Goal: Transaction & Acquisition: Purchase product/service

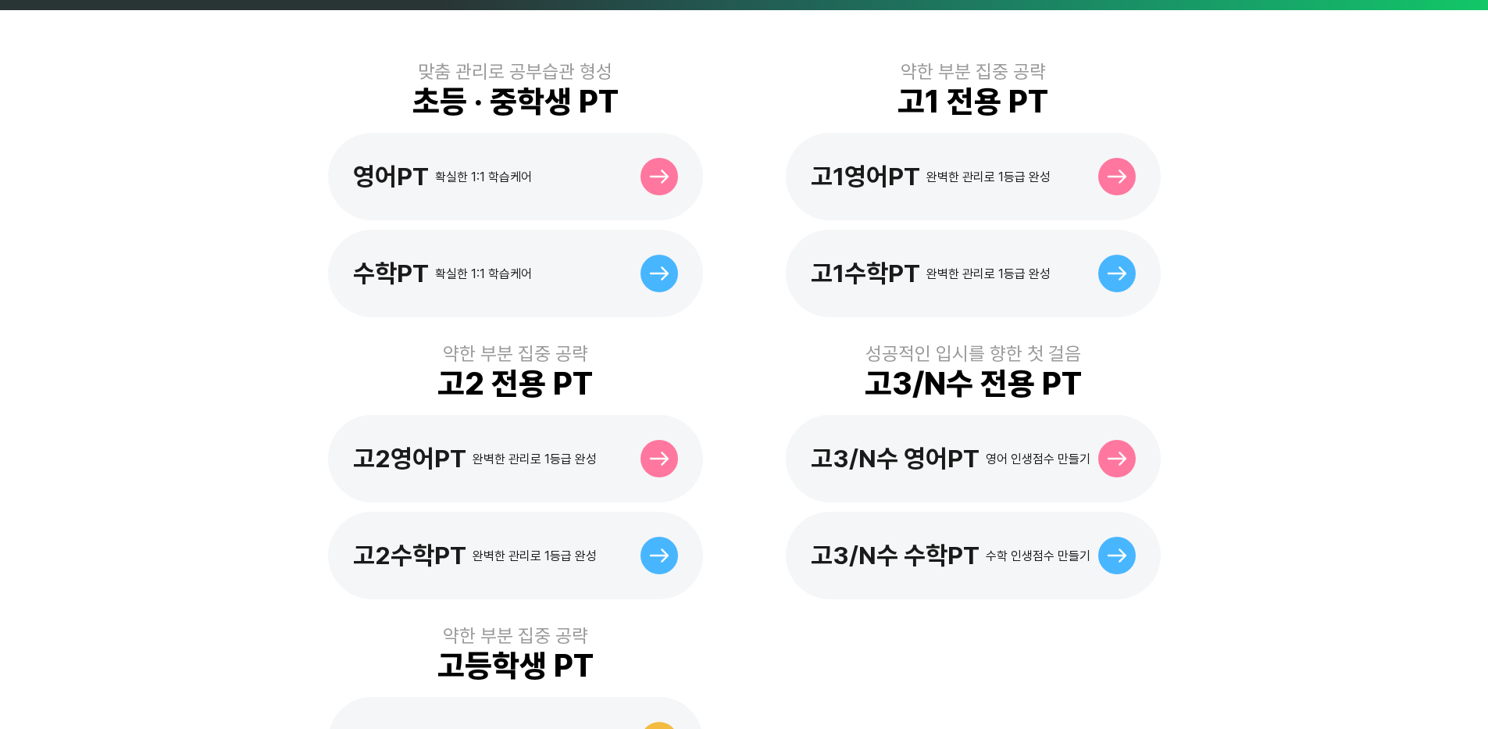
scroll to position [547, 0]
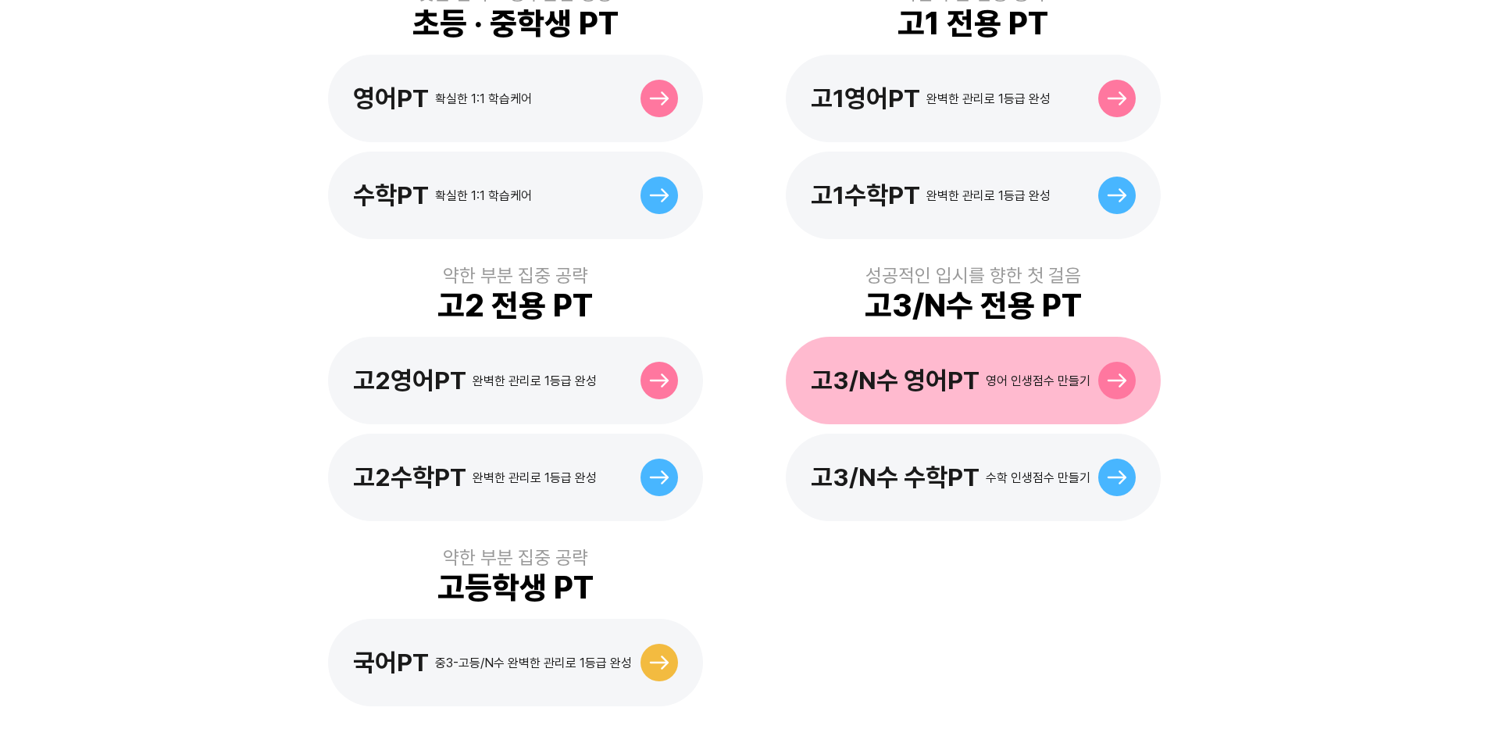
click at [1124, 362] on div at bounding box center [1116, 380] width 37 height 37
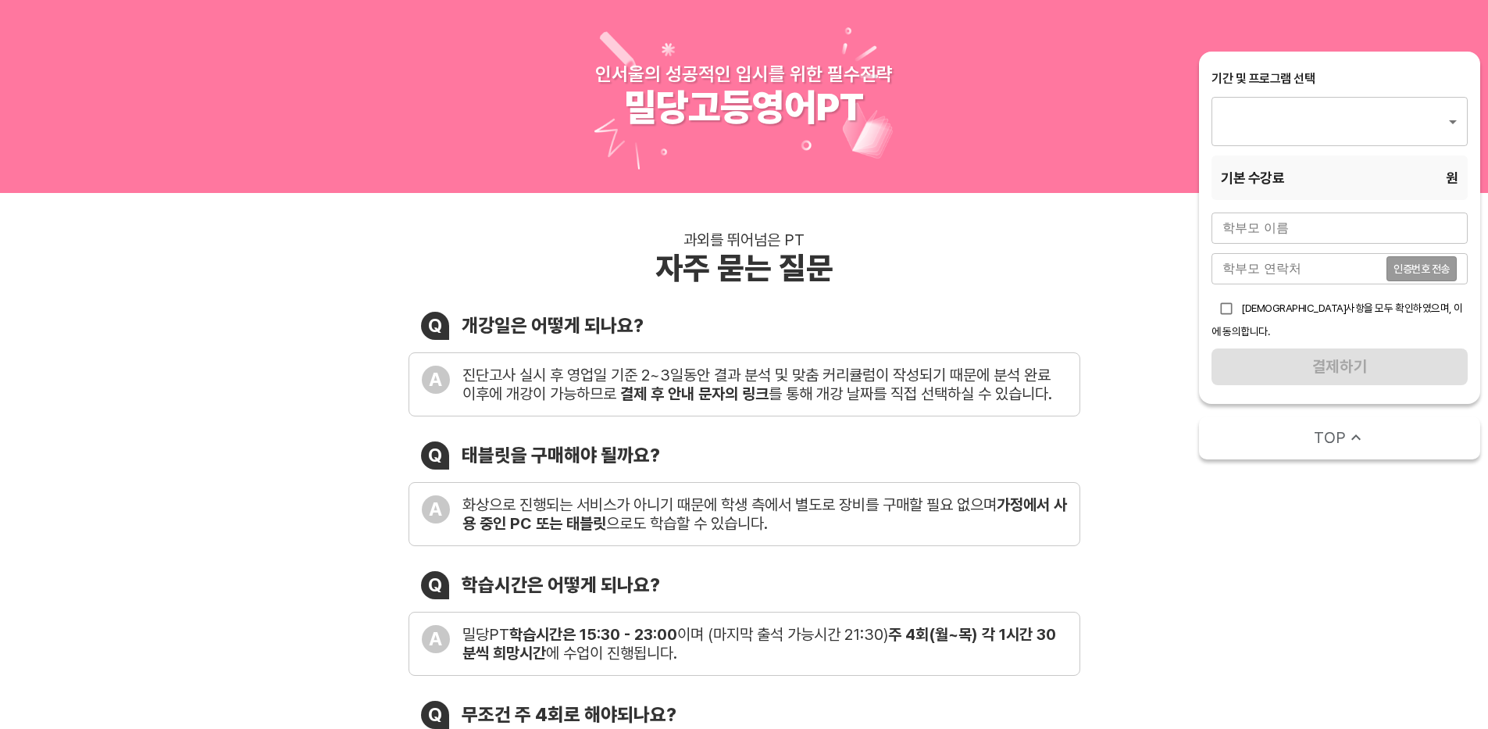
type input "1766"
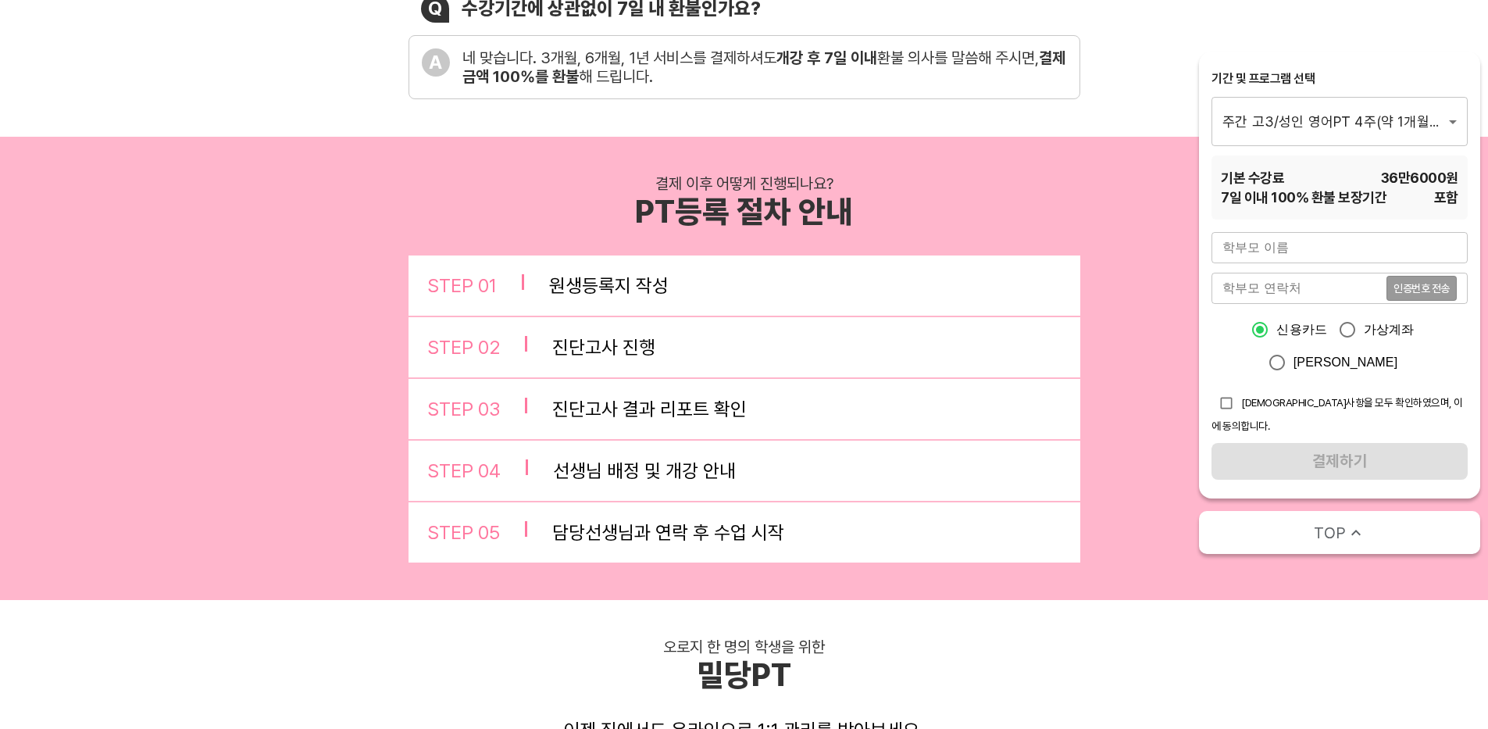
scroll to position [859, 0]
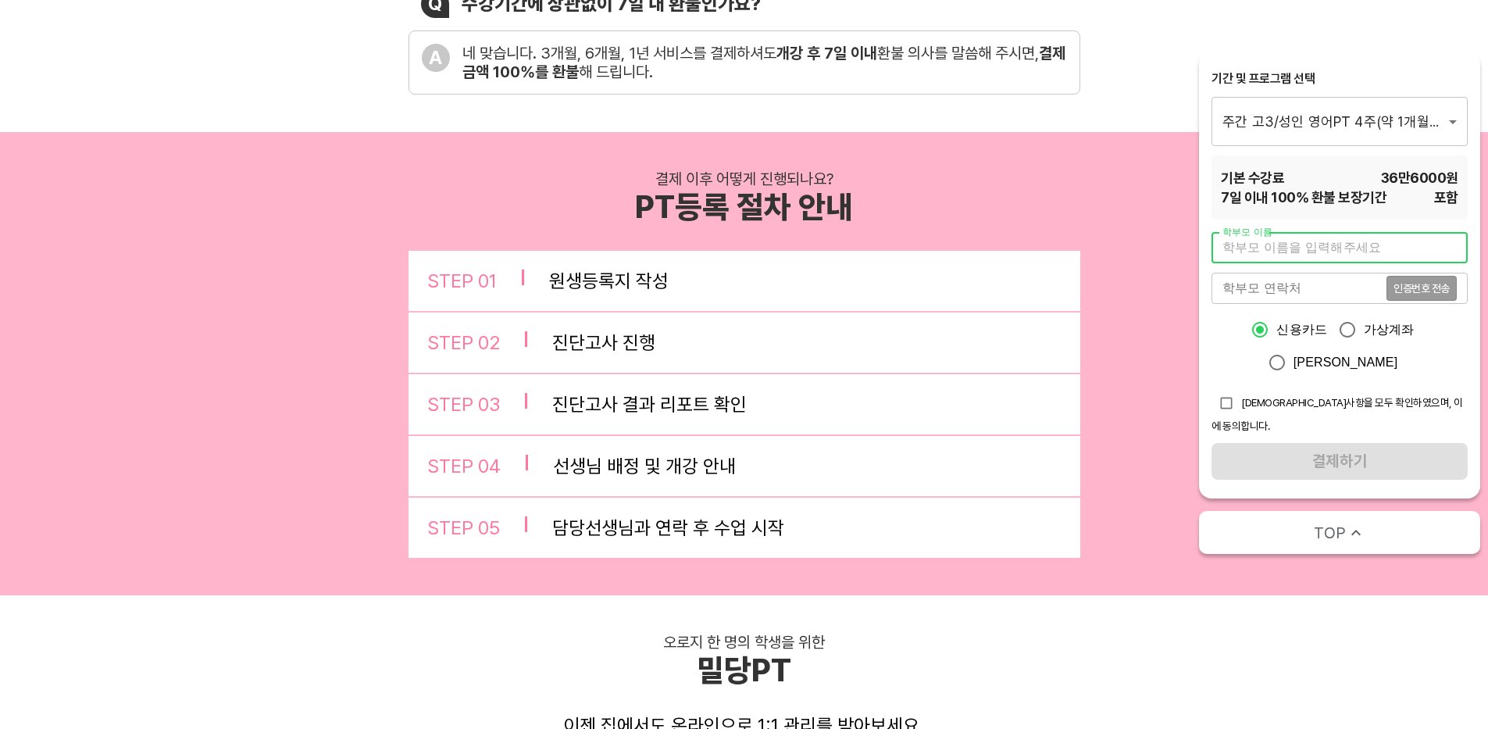
click at [1290, 244] on input "text" at bounding box center [1339, 247] width 256 height 31
type input "지영"
type input "01076555748"
click at [1419, 284] on span "인증번호 전송" at bounding box center [1421, 288] width 56 height 11
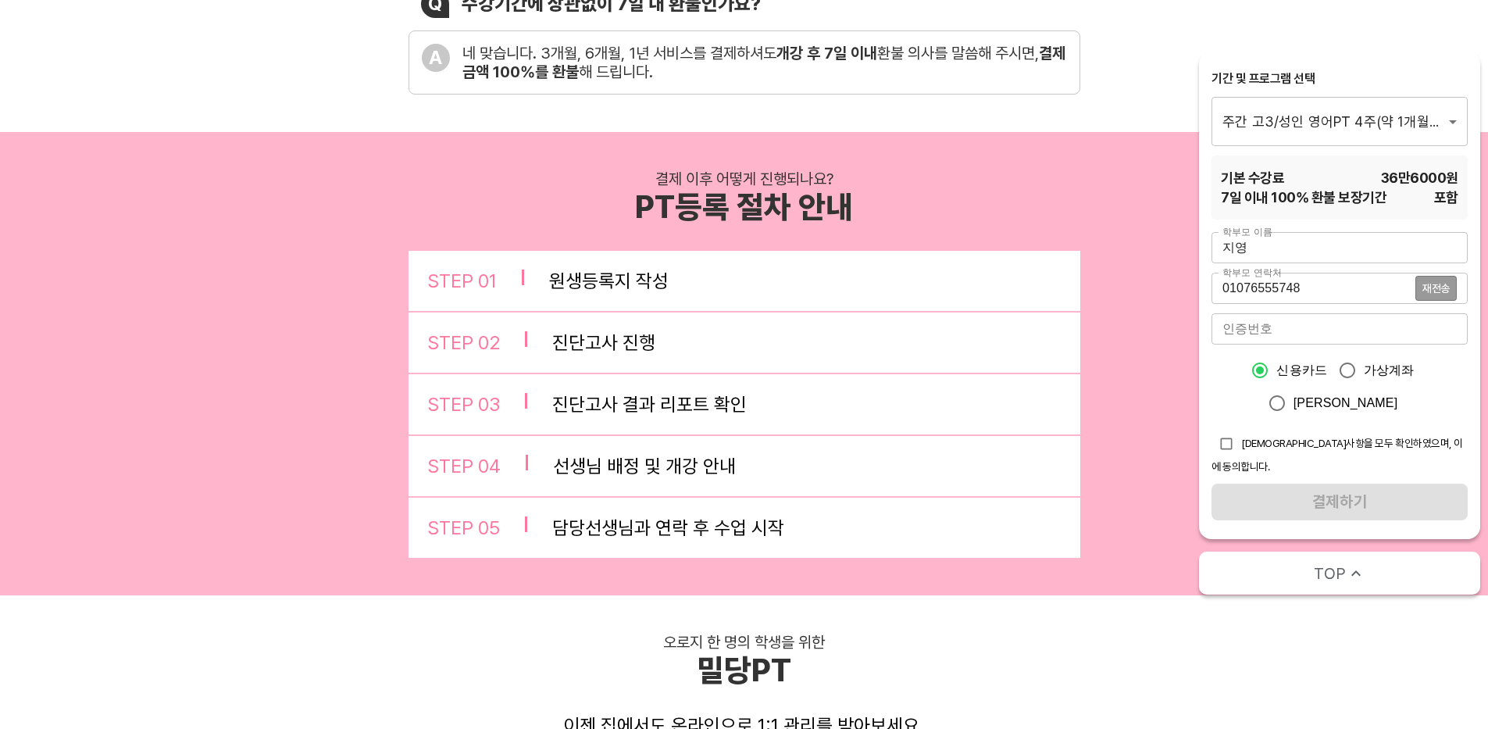
click at [1396, 341] on input "number" at bounding box center [1339, 328] width 256 height 31
type input "8212"
click at [1219, 445] on input "checkbox" at bounding box center [1226, 444] width 30 height 30
checkbox input "true"
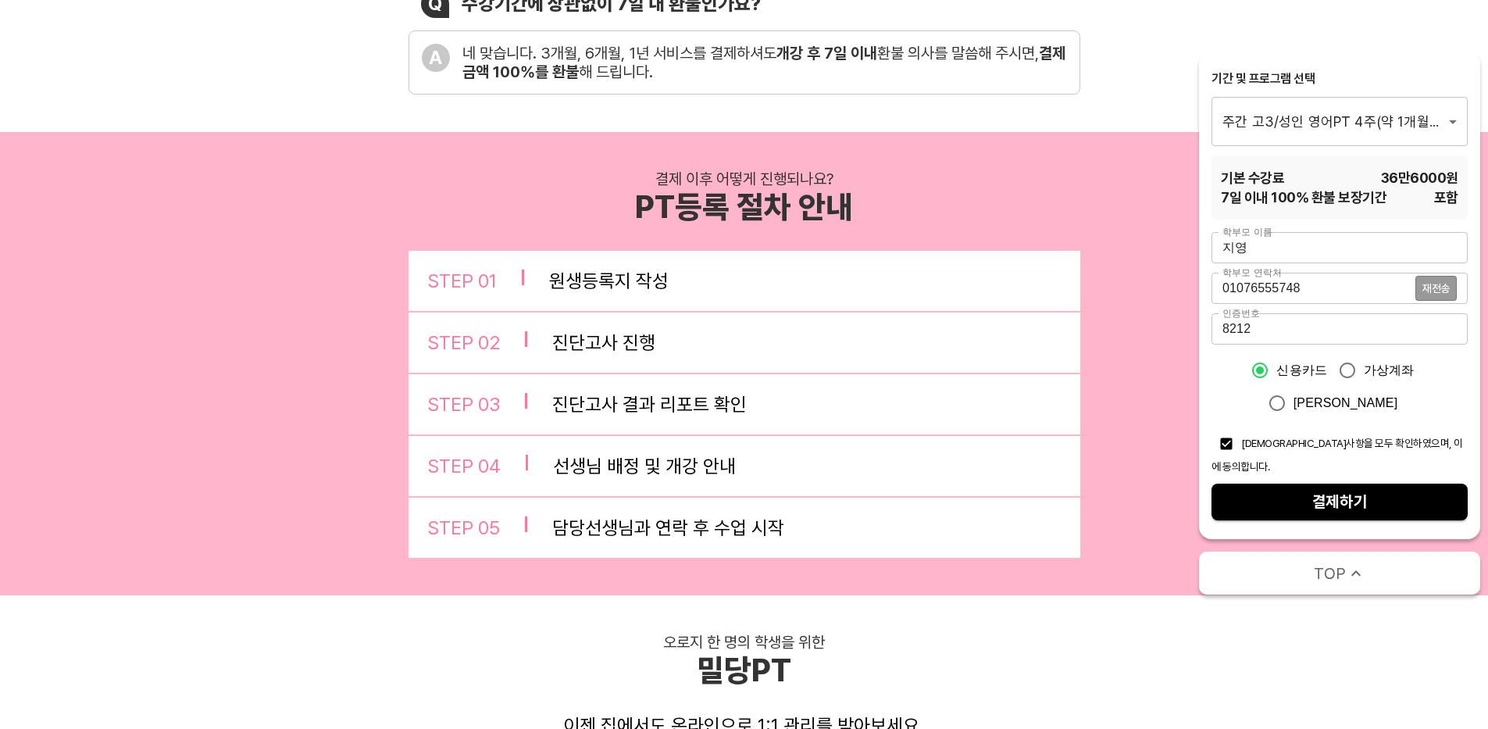
click at [1309, 488] on span "결제하기" at bounding box center [1339, 501] width 231 height 27
click at [1364, 488] on span "결제하기" at bounding box center [1339, 501] width 231 height 27
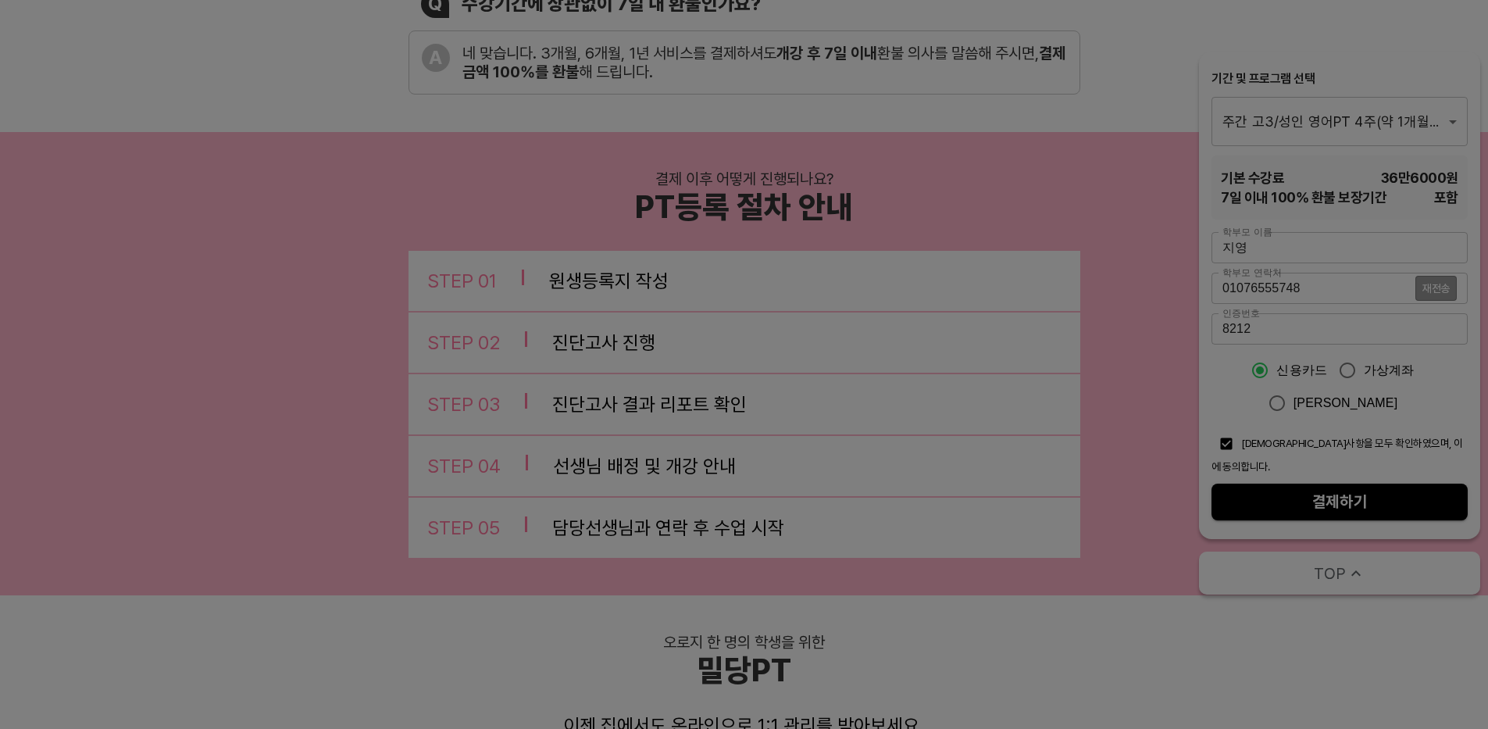
scroll to position [937, 0]
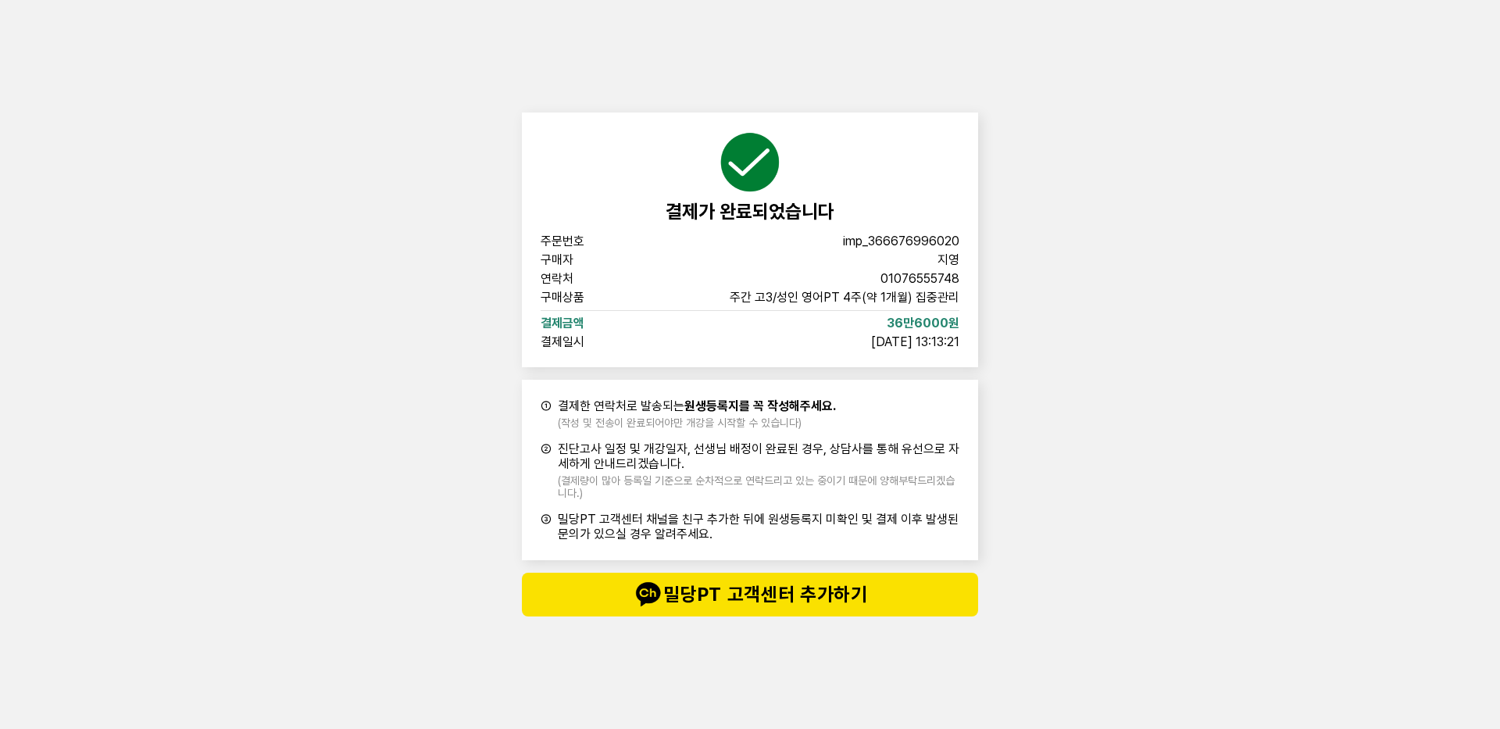
click at [1385, 488] on div "결제가 완료되었습니다 주문번호 imp_366676996020 구매자 지영 연락처 01076555748 구매상품 주간 고3/성인 영어PT 4주(…" at bounding box center [750, 364] width 1500 height 729
click at [1158, 430] on div "결제가 완료되었습니다 주문번호 imp_366676996020 구매자 지영 연락처 01076555748 구매상품 주간 고3/성인 영어PT 4주(…" at bounding box center [750, 364] width 1500 height 729
click at [1146, 241] on div "결제가 완료되었습니다 주문번호 imp_366676996020 구매자 지영 연락처 01076555748 구매상품 주간 고3/성인 영어PT 4주(…" at bounding box center [750, 364] width 1500 height 729
